Goal: Task Accomplishment & Management: Manage account settings

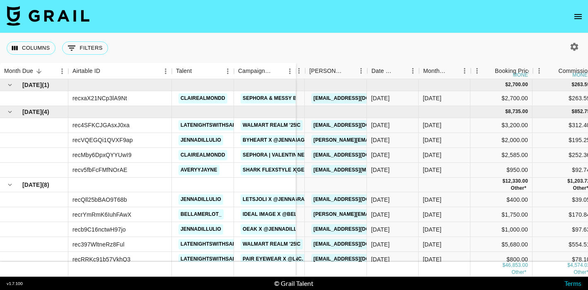
scroll to position [0, 50]
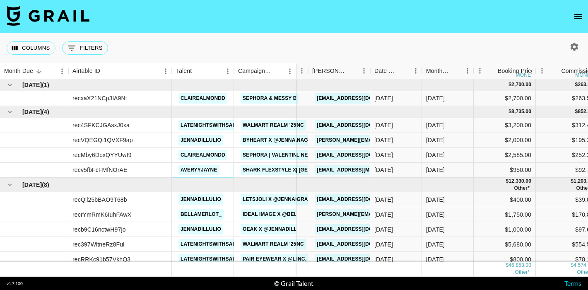
click at [207, 171] on link "averyyjayne" at bounding box center [198, 170] width 41 height 10
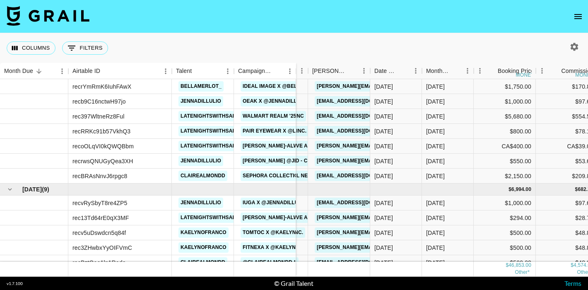
scroll to position [159, 50]
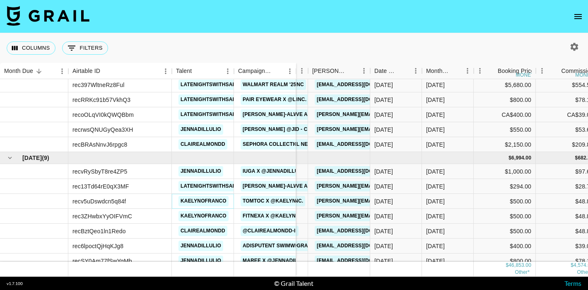
click at [208, 202] on link "kaelynofranco" at bounding box center [203, 201] width 50 height 10
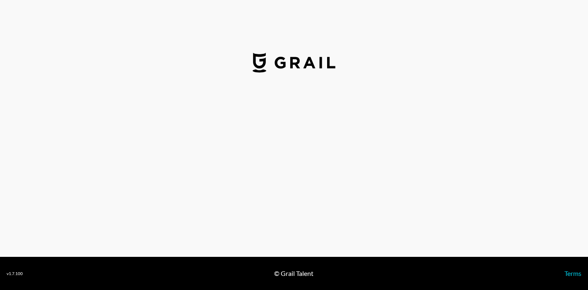
select select "USD"
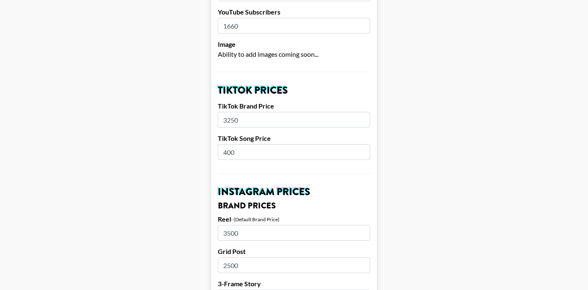
scroll to position [223, 0]
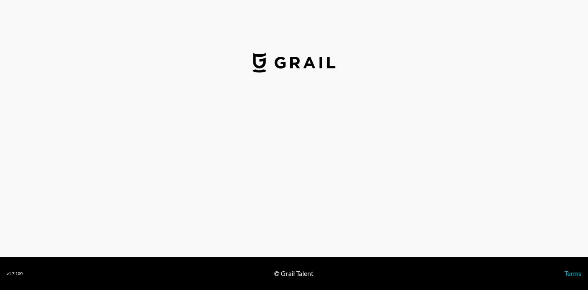
select select "USD"
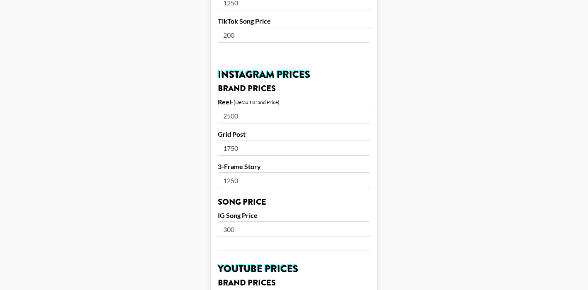
scroll to position [343, 0]
